Goal: Task Accomplishment & Management: Complete application form

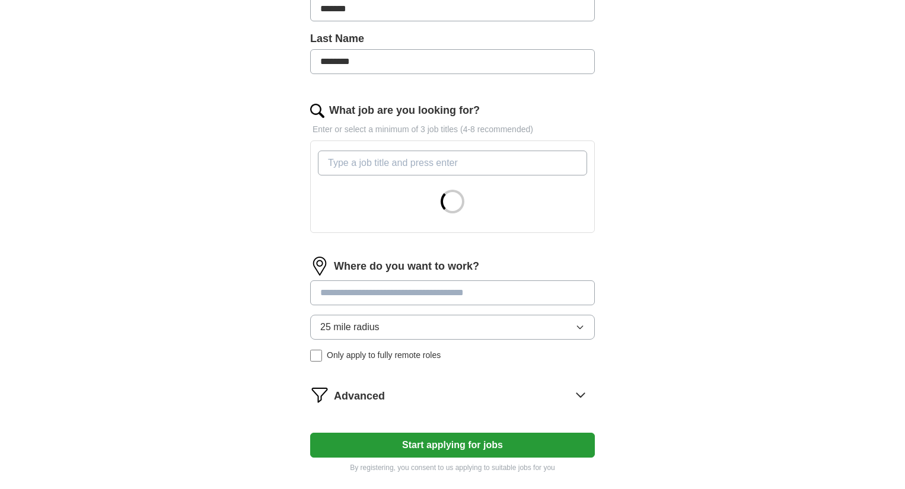
scroll to position [297, 0]
click at [443, 160] on input "What job are you looking for?" at bounding box center [452, 162] width 269 height 25
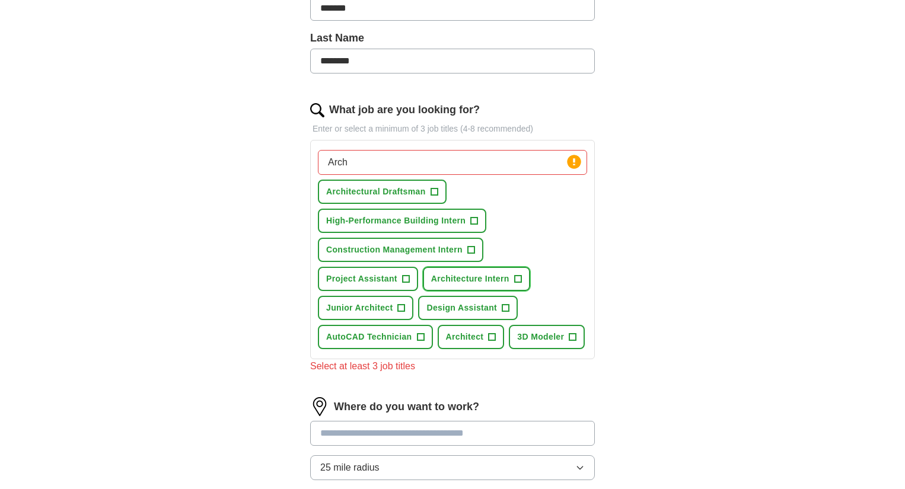
click at [478, 275] on span "Architecture Intern" at bounding box center [470, 279] width 78 height 12
drag, startPoint x: 319, startPoint y: 157, endPoint x: 308, endPoint y: 158, distance: 10.2
click at [308, 158] on div "Let ApplyIQ do the hard work of searching and applying for jobs. Just tell us w…" at bounding box center [453, 218] width 380 height 825
type input "drafting"
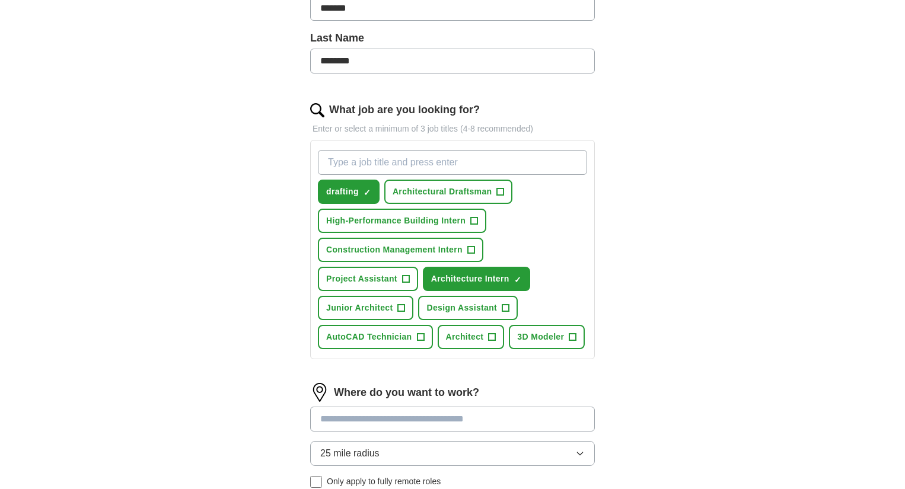
click at [367, 154] on input "What job are you looking for?" at bounding box center [452, 162] width 269 height 25
click at [320, 159] on input "intern" at bounding box center [452, 162] width 269 height 25
type input "drafting intern"
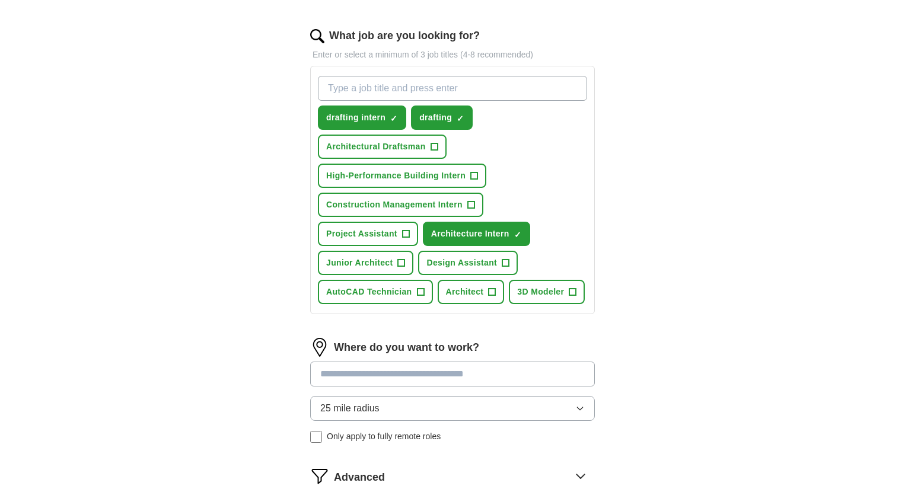
scroll to position [475, 0]
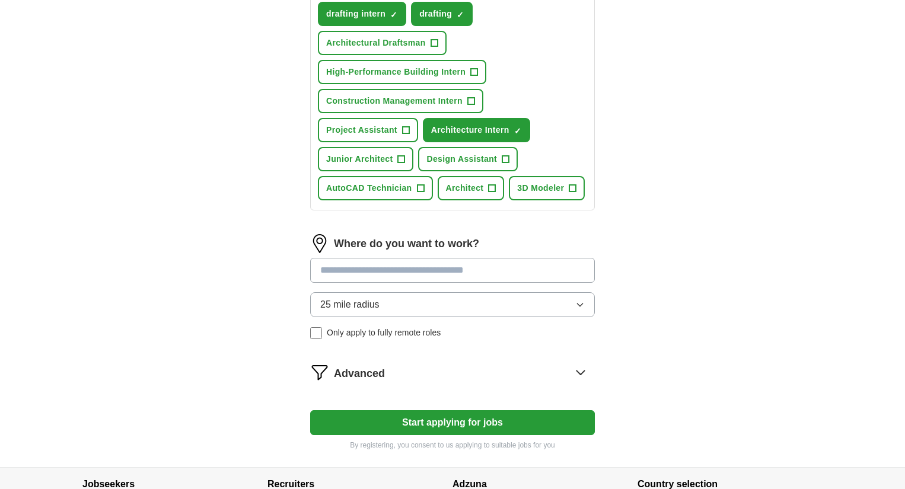
click at [501, 294] on button "25 mile radius" at bounding box center [452, 304] width 285 height 25
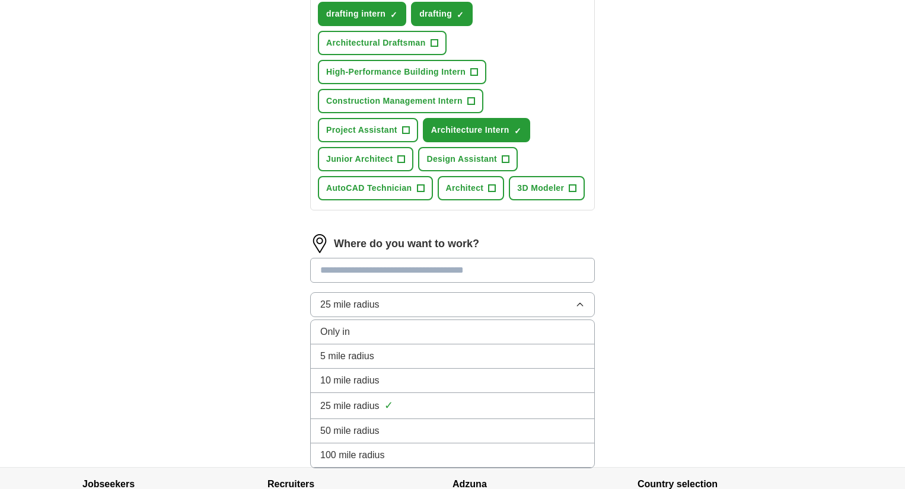
click at [378, 425] on span "50 mile radius" at bounding box center [349, 431] width 59 height 14
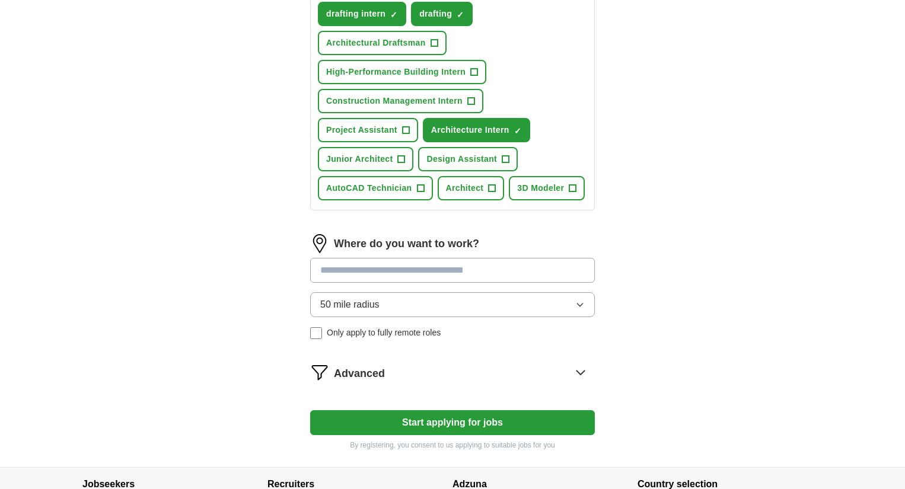
click at [423, 272] on input at bounding box center [452, 270] width 285 height 25
type input "*****"
click at [540, 343] on div "Where do you want to work? ***** 50 mile radius Only apply to fully remote roles" at bounding box center [452, 291] width 285 height 114
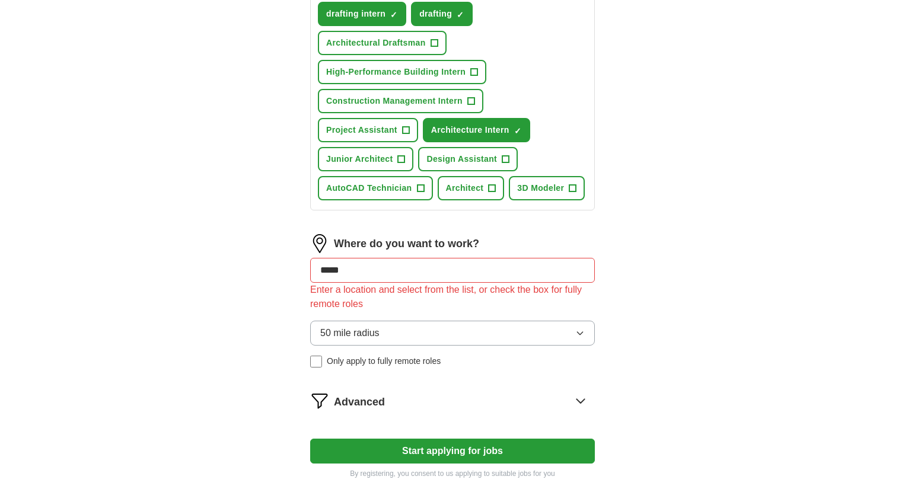
click at [511, 266] on input "*****" at bounding box center [452, 270] width 285 height 25
drag, startPoint x: 509, startPoint y: 268, endPoint x: 284, endPoint y: 262, distance: 225.5
click at [284, 262] on div "Let ApplyIQ do the hard work of searching and applying for jobs. Just tell us w…" at bounding box center [453, 62] width 380 height 868
drag, startPoint x: 345, startPoint y: 276, endPoint x: 341, endPoint y: 268, distance: 10.1
click at [345, 276] on input at bounding box center [452, 270] width 285 height 25
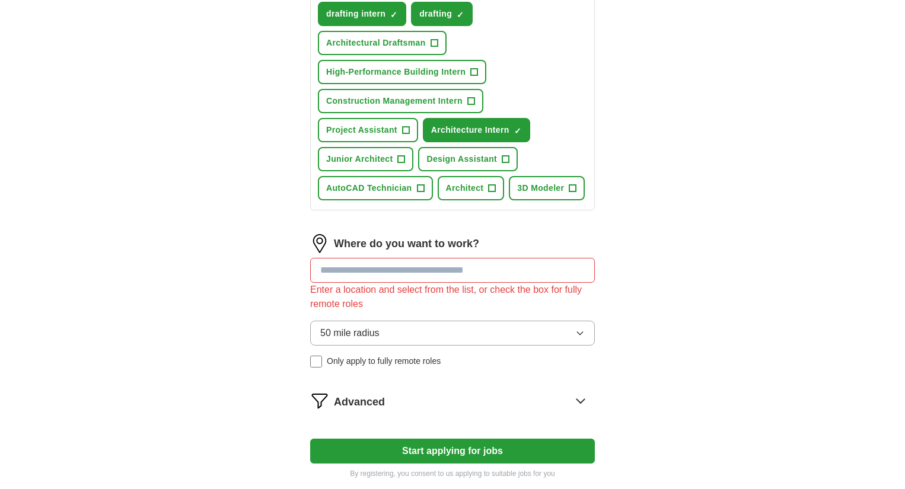
click at [329, 252] on div "Where do you want to work?" at bounding box center [452, 243] width 285 height 19
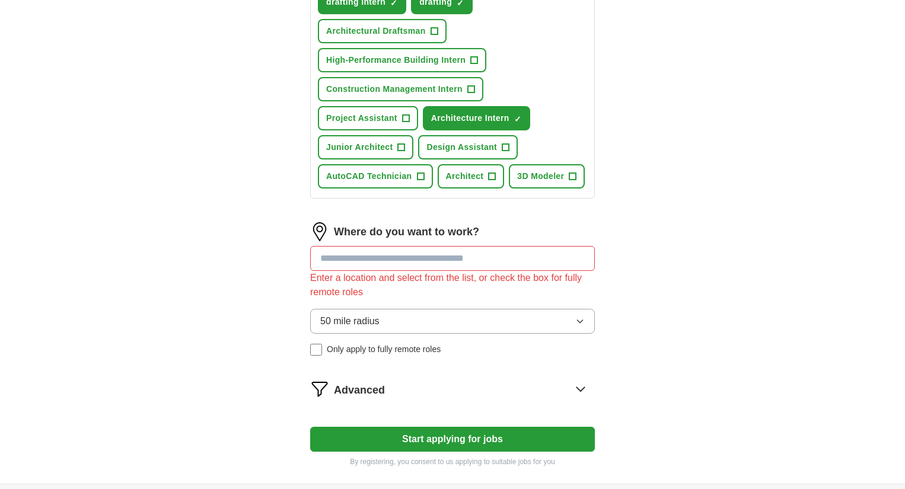
scroll to position [599, 0]
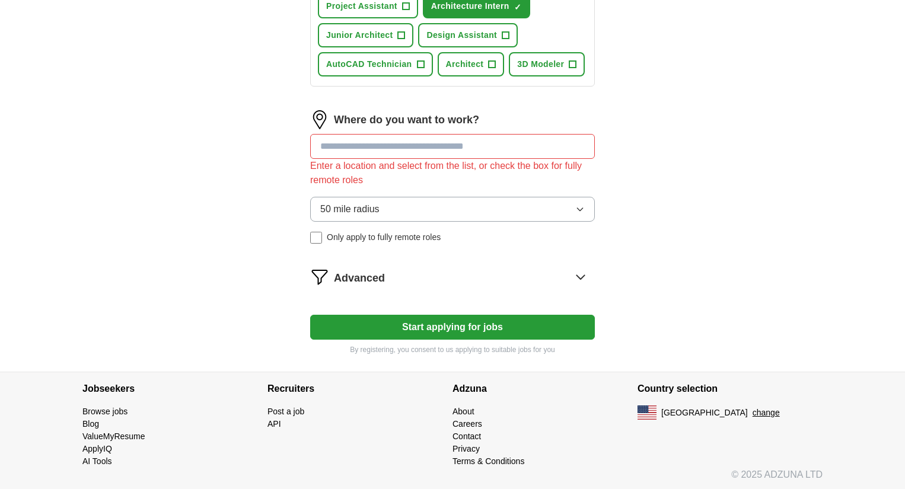
click at [411, 278] on div "Advanced" at bounding box center [464, 277] width 261 height 19
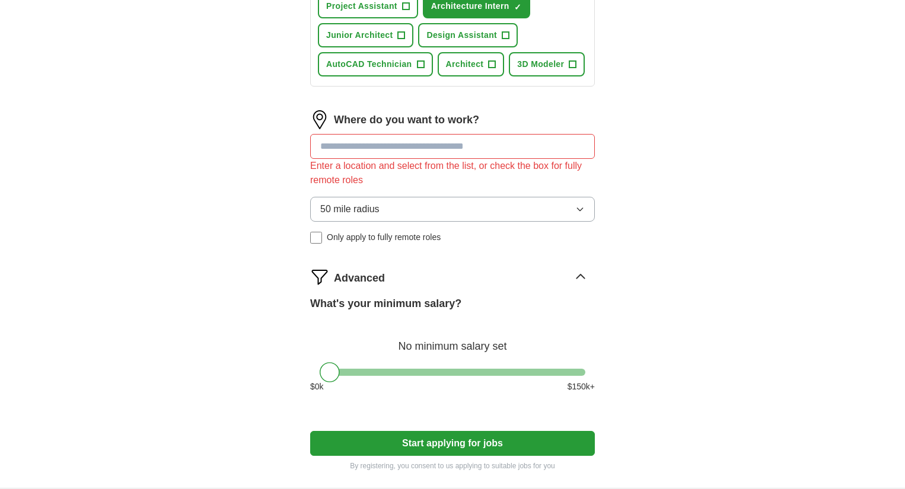
click at [432, 142] on input at bounding box center [452, 146] width 285 height 25
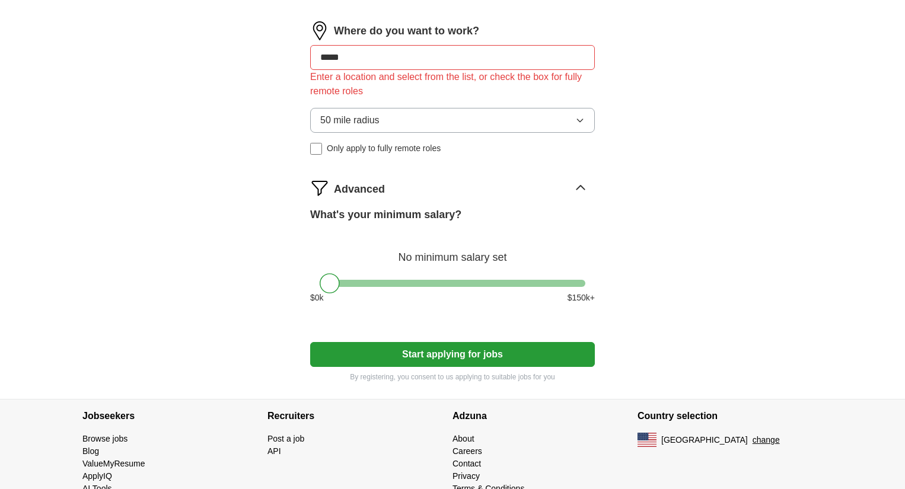
scroll to position [715, 0]
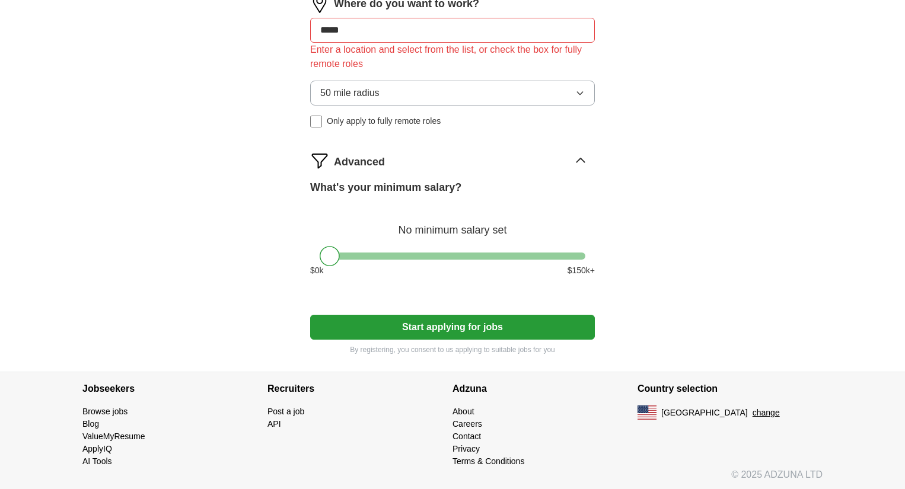
click at [487, 317] on button "Start applying for jobs" at bounding box center [452, 327] width 285 height 25
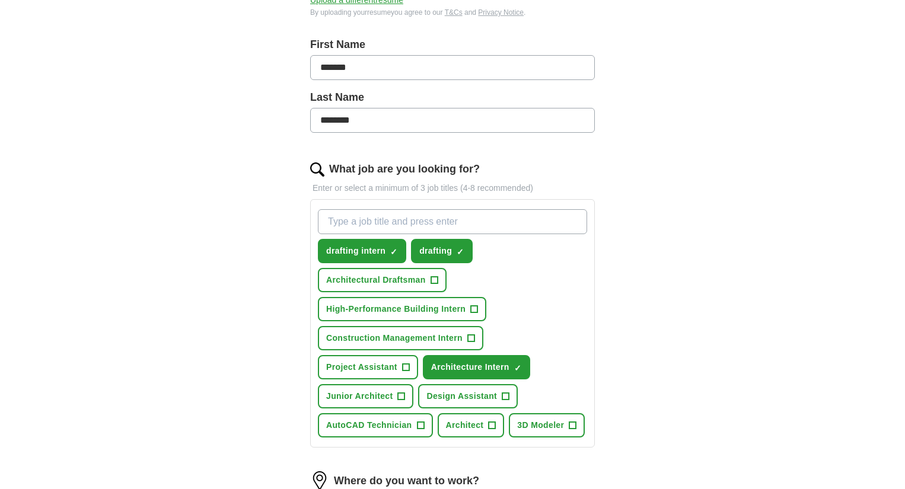
scroll to position [415, 0]
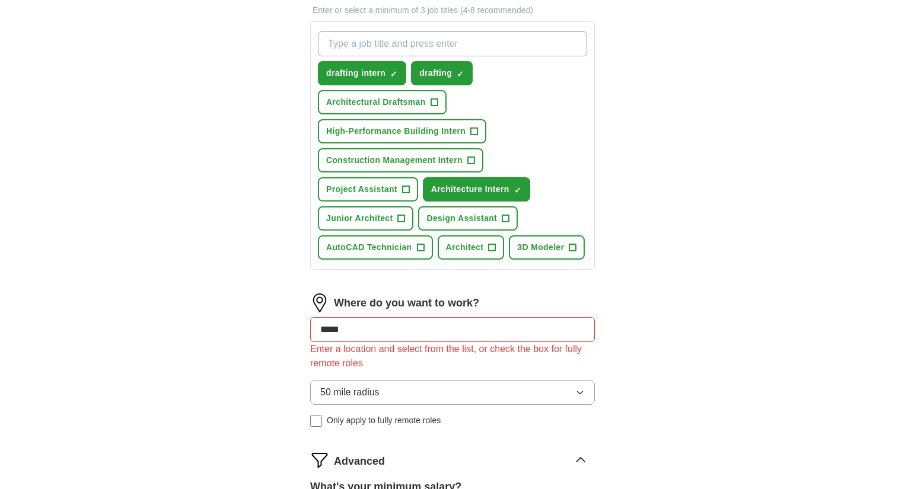
drag, startPoint x: 351, startPoint y: 331, endPoint x: 320, endPoint y: 330, distance: 30.9
click at [319, 333] on input "*****" at bounding box center [452, 329] width 285 height 25
type input "*****"
click at [721, 295] on div "ApplyIQ Let ApplyIQ do the hard work of searching and applying for jobs. Just t…" at bounding box center [452, 180] width 759 height 1118
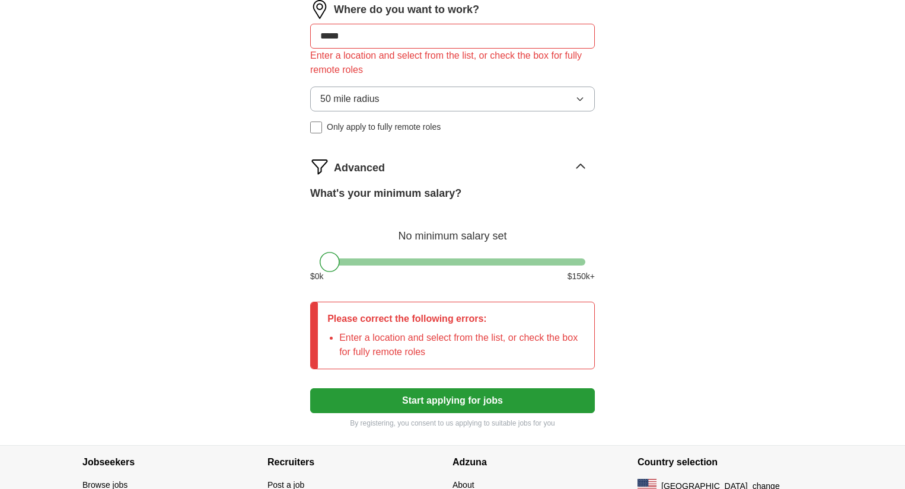
scroll to position [771, 0]
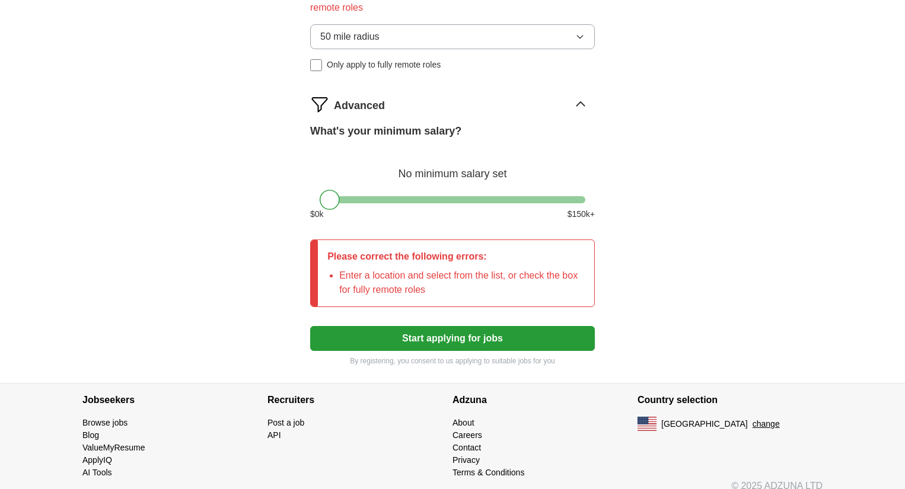
click at [390, 328] on button "Start applying for jobs" at bounding box center [452, 338] width 285 height 25
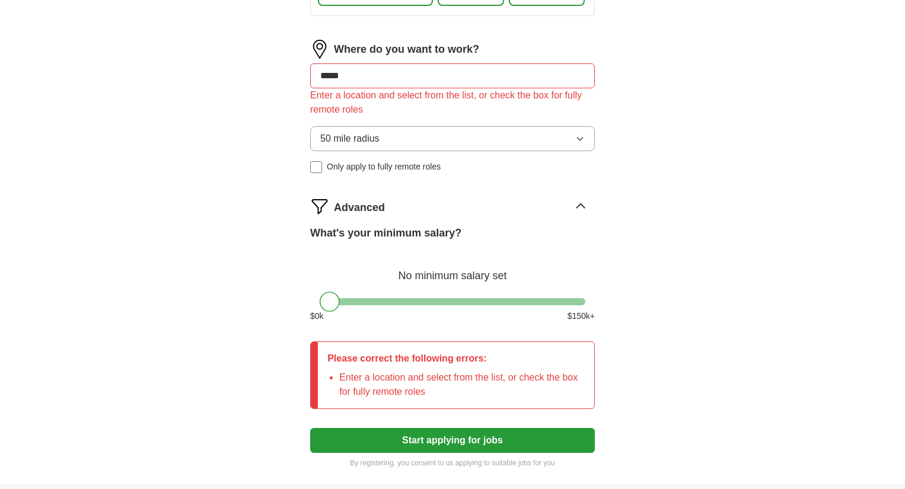
scroll to position [534, 0]
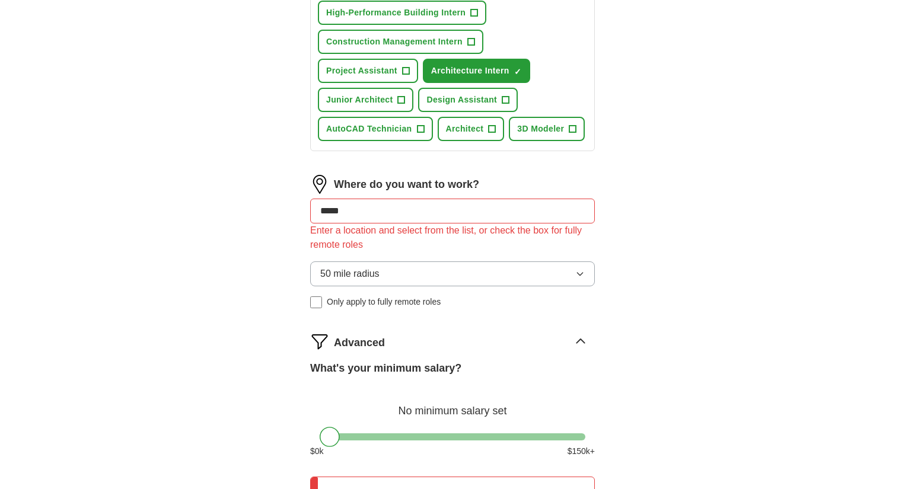
click at [374, 202] on input "*****" at bounding box center [452, 211] width 285 height 25
drag, startPoint x: 374, startPoint y: 202, endPoint x: 273, endPoint y: 200, distance: 100.9
click at [273, 200] on div "Let ApplyIQ do the hard work of searching and applying for jobs. Just tell us w…" at bounding box center [453, 95] width 380 height 1052
click at [482, 209] on input at bounding box center [452, 211] width 285 height 25
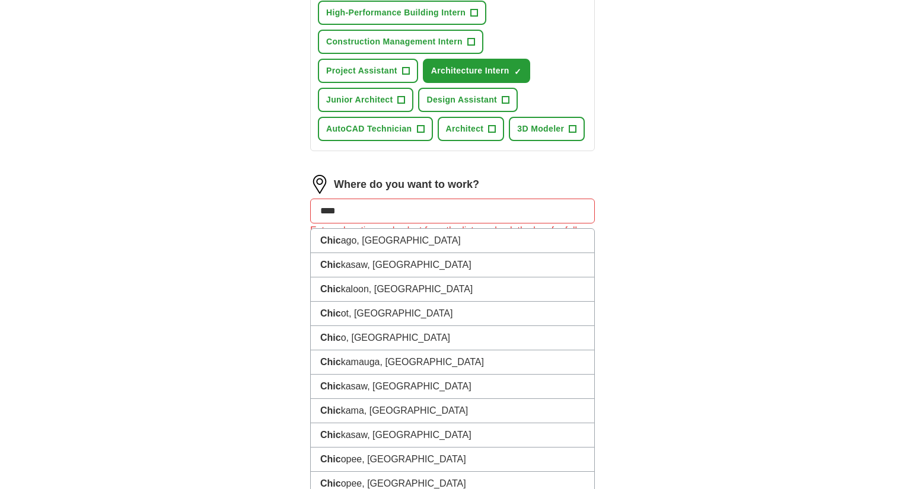
drag, startPoint x: 363, startPoint y: 211, endPoint x: 265, endPoint y: 208, distance: 98.5
click at [265, 208] on div "Let ApplyIQ do the hard work of searching and applying for jobs. Just tell us w…" at bounding box center [453, 95] width 380 height 1052
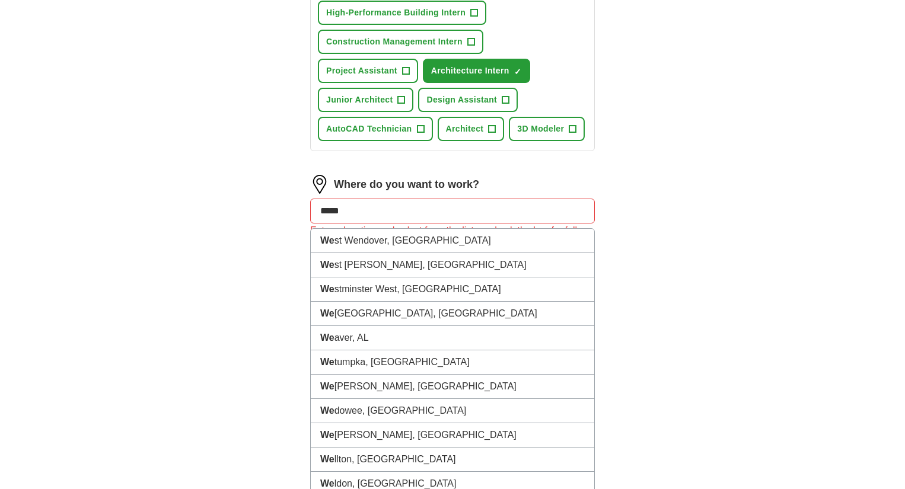
type input "******"
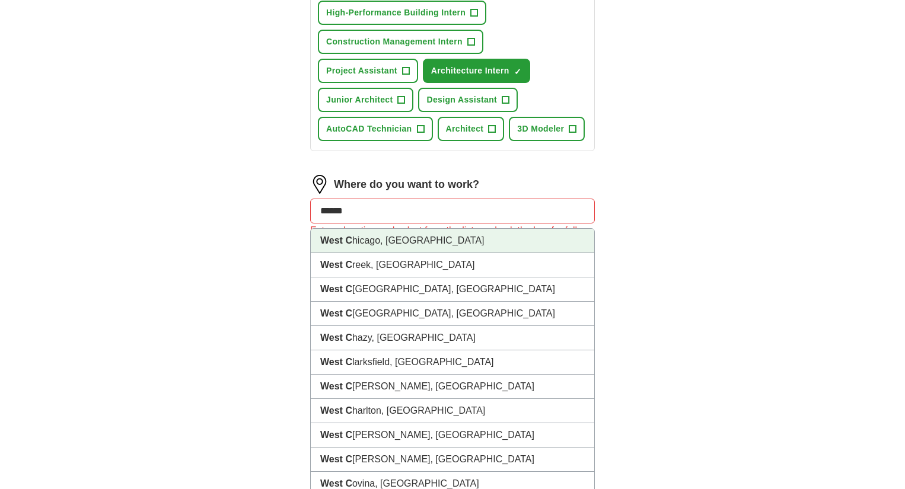
click at [403, 245] on li "West C hicago, [GEOGRAPHIC_DATA]" at bounding box center [453, 241] width 284 height 24
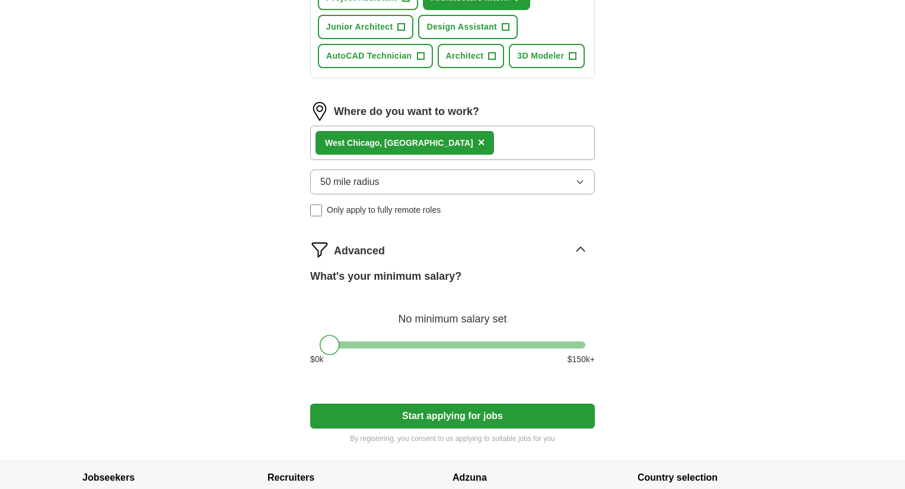
scroll to position [653, 0]
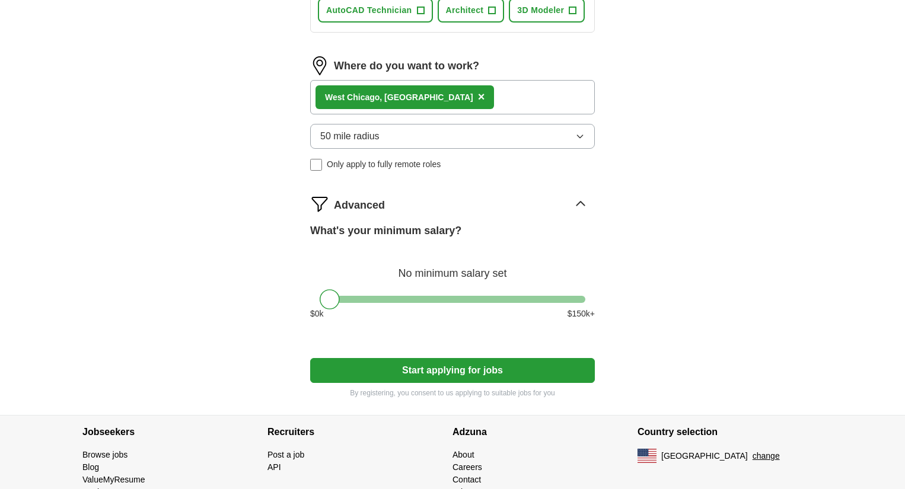
drag, startPoint x: 500, startPoint y: 366, endPoint x: 650, endPoint y: 377, distance: 150.5
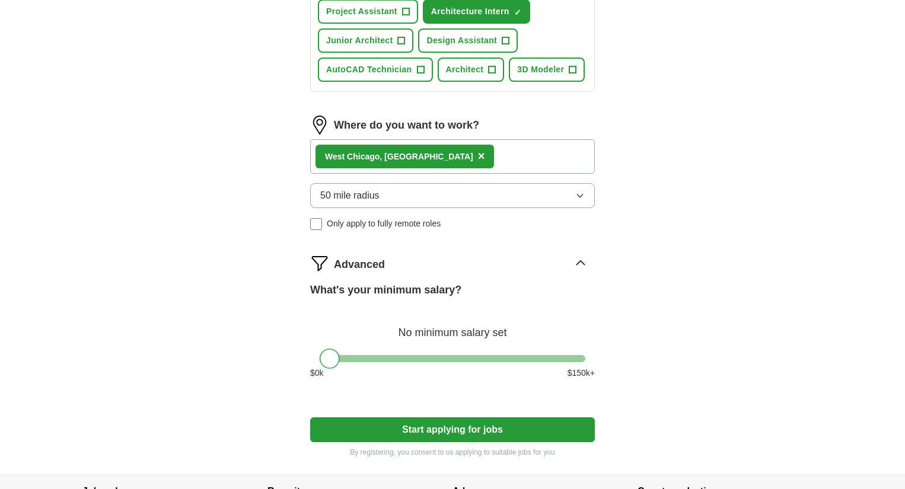
scroll to position [237, 0]
